Goal: Transaction & Acquisition: Book appointment/travel/reservation

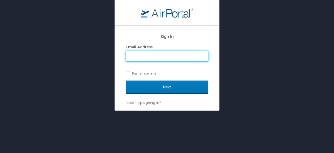
type input "rnee@crosscatholic.org"
click at [129, 74] on label "Remember me" at bounding box center [167, 73] width 82 height 8
click at [129, 74] on input "Remember me" at bounding box center [127, 72] width 3 height 3
checkbox input "true"
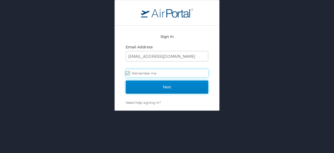
click at [153, 87] on input "Next" at bounding box center [167, 86] width 82 height 13
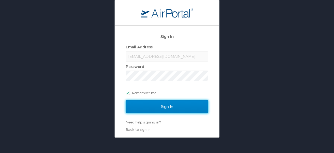
click at [160, 107] on input "Sign In" at bounding box center [167, 106] width 82 height 13
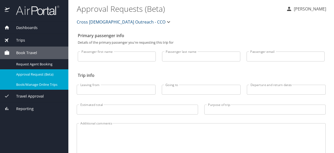
click at [39, 83] on span "Book/Manage Online Trips" at bounding box center [39, 84] width 46 height 5
click at [23, 74] on span "Approval Request (Beta)" at bounding box center [39, 74] width 46 height 5
click at [25, 84] on span "Book/Manage Online Trips" at bounding box center [39, 84] width 46 height 5
click at [37, 82] on span "Book/Manage Online Trips" at bounding box center [39, 84] width 46 height 5
